Goal: Information Seeking & Learning: Learn about a topic

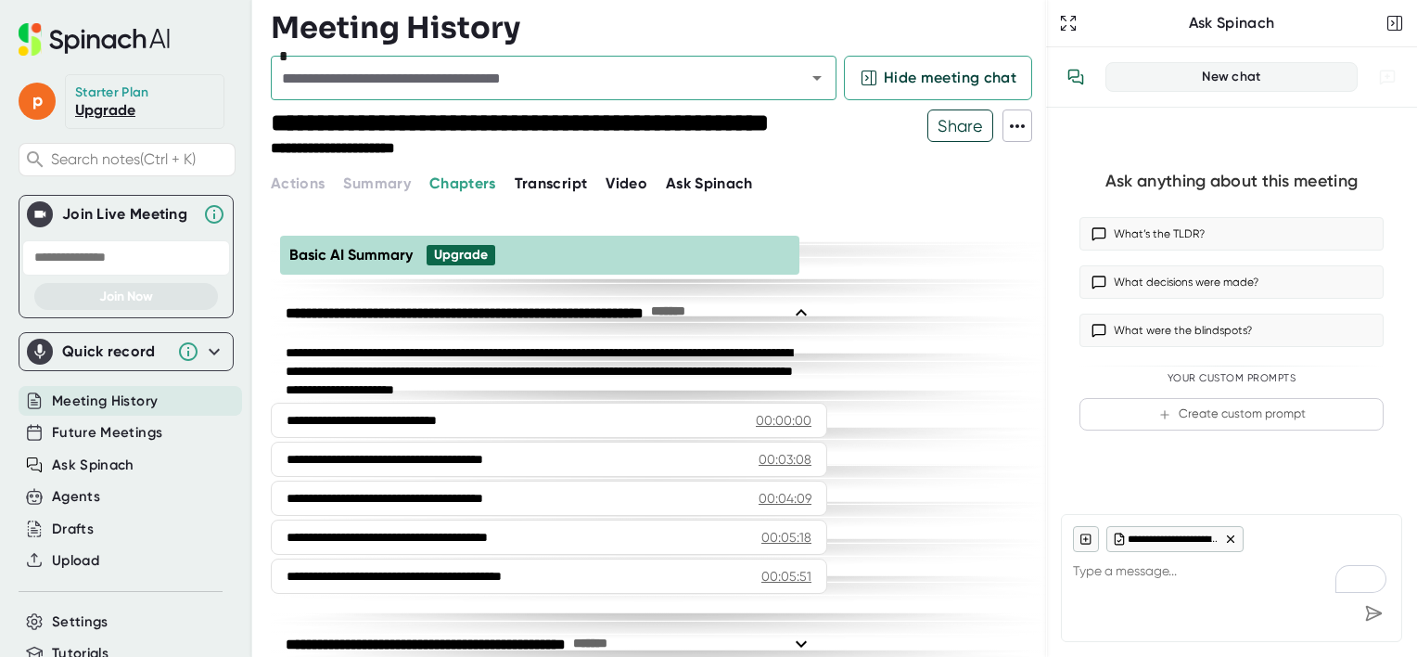
click at [553, 184] on span "Transcript" at bounding box center [551, 183] width 73 height 18
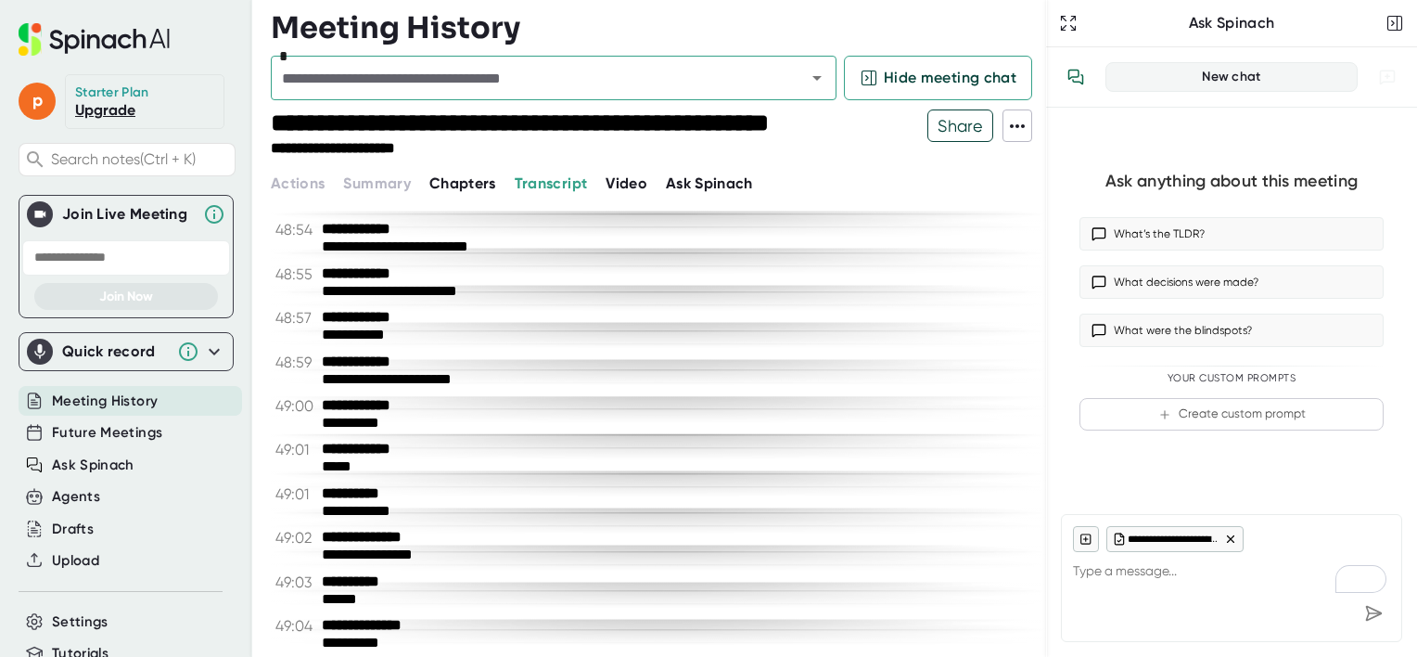
scroll to position [34729, 0]
